Goal: Find specific page/section: Find specific page/section

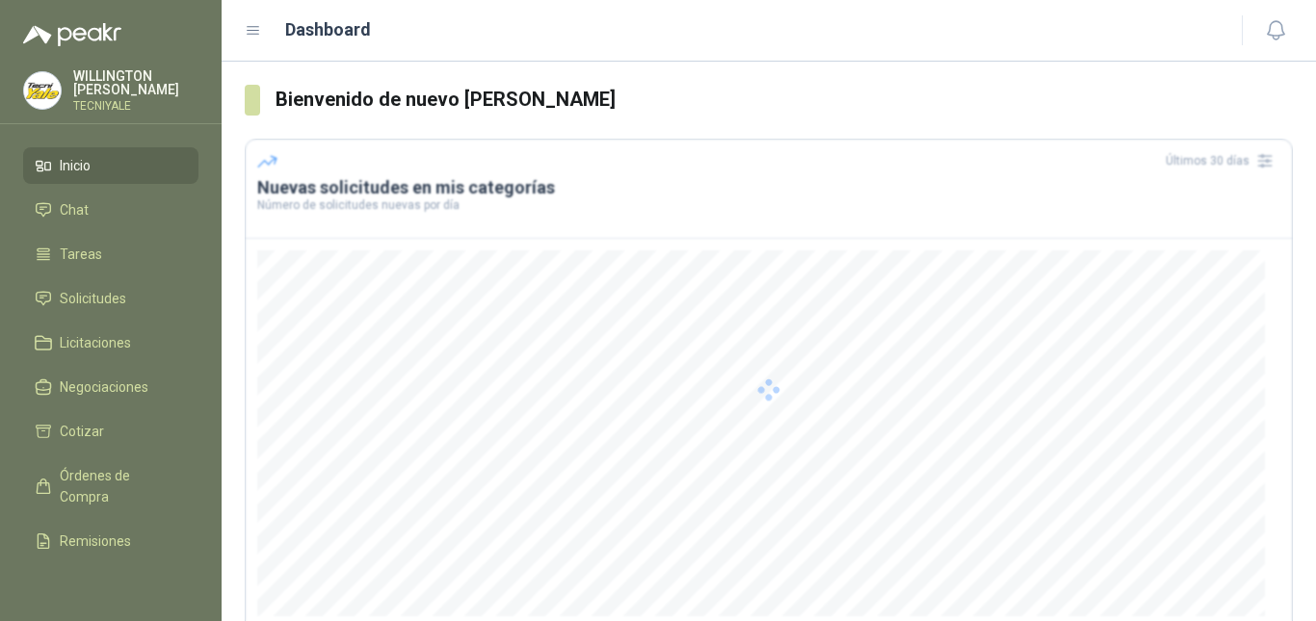
click at [639, 437] on div at bounding box center [769, 390] width 1048 height 502
click at [91, 304] on span "Solicitudes" at bounding box center [93, 298] width 66 height 21
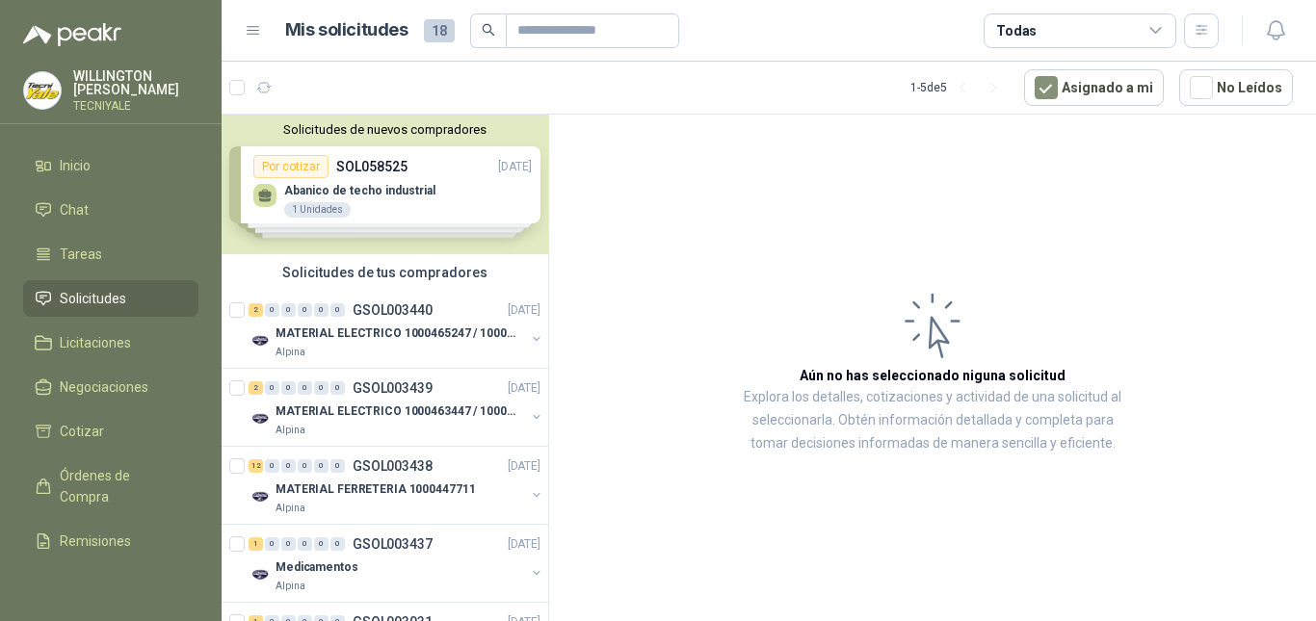
click at [379, 177] on div "Solicitudes de nuevos compradores Por cotizar SOL058525 [DATE] Abanico de techo…" at bounding box center [385, 185] width 327 height 140
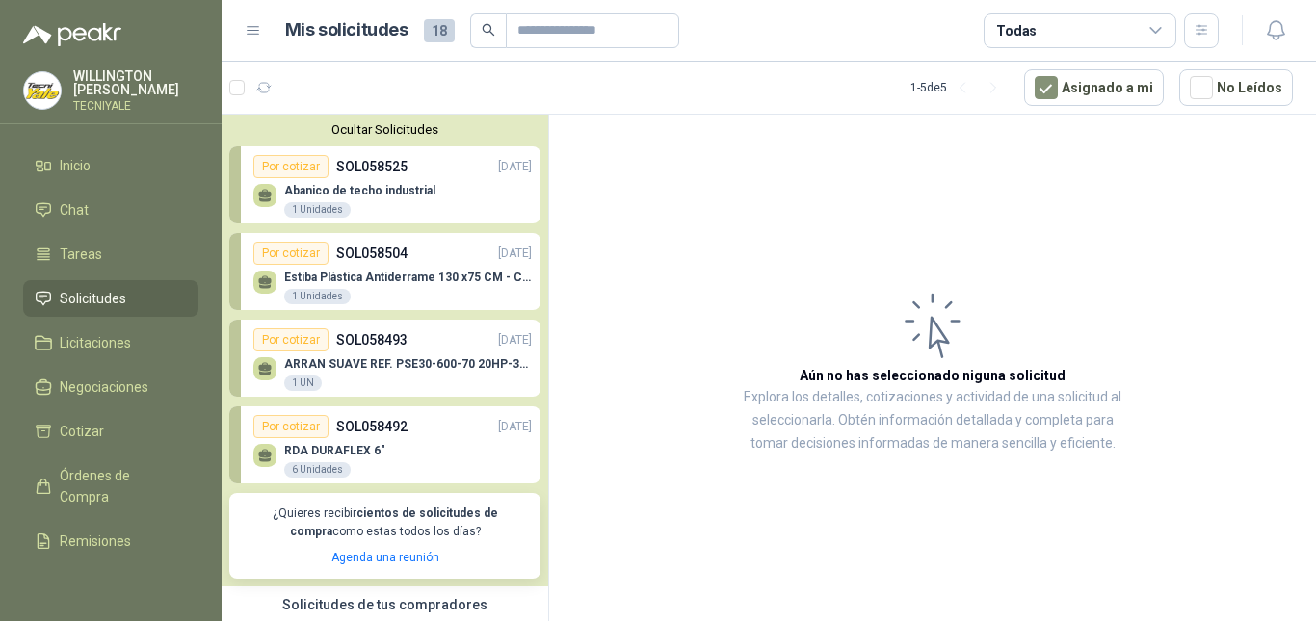
click at [441, 181] on div "Abanico de techo industrial 1 Unidades" at bounding box center [392, 198] width 278 height 40
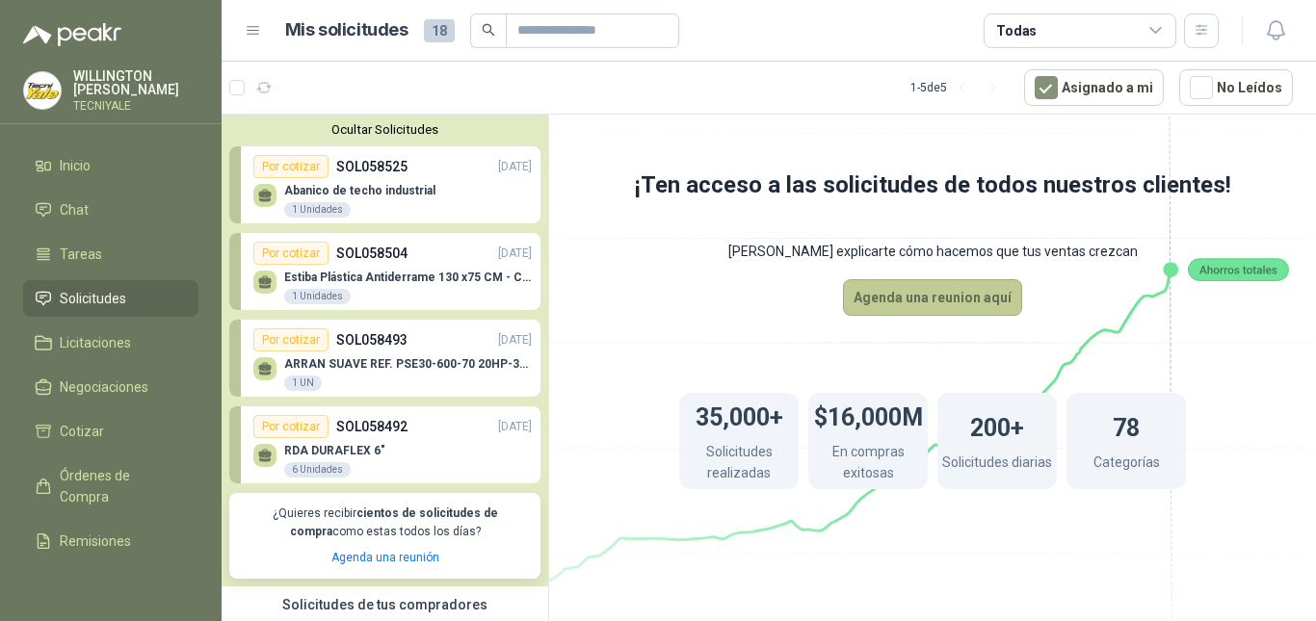
click at [930, 291] on button "Agenda una reunion aquí" at bounding box center [932, 297] width 179 height 37
